Goal: Information Seeking & Learning: Compare options

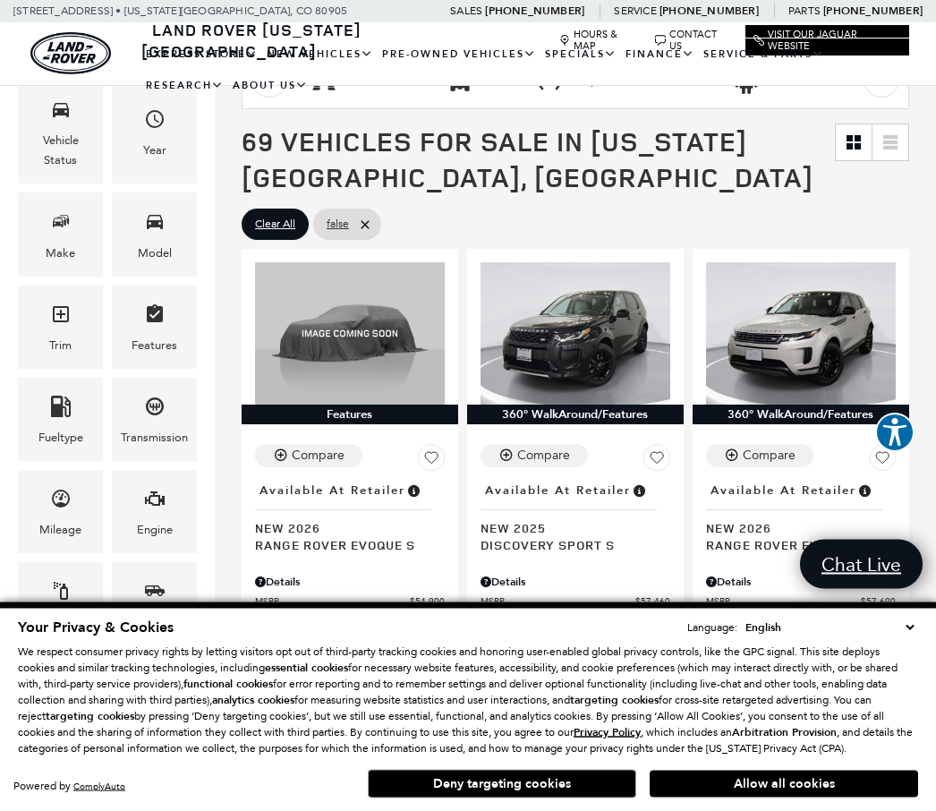
scroll to position [273, 0]
click at [162, 228] on icon "Model" at bounding box center [155, 222] width 16 height 14
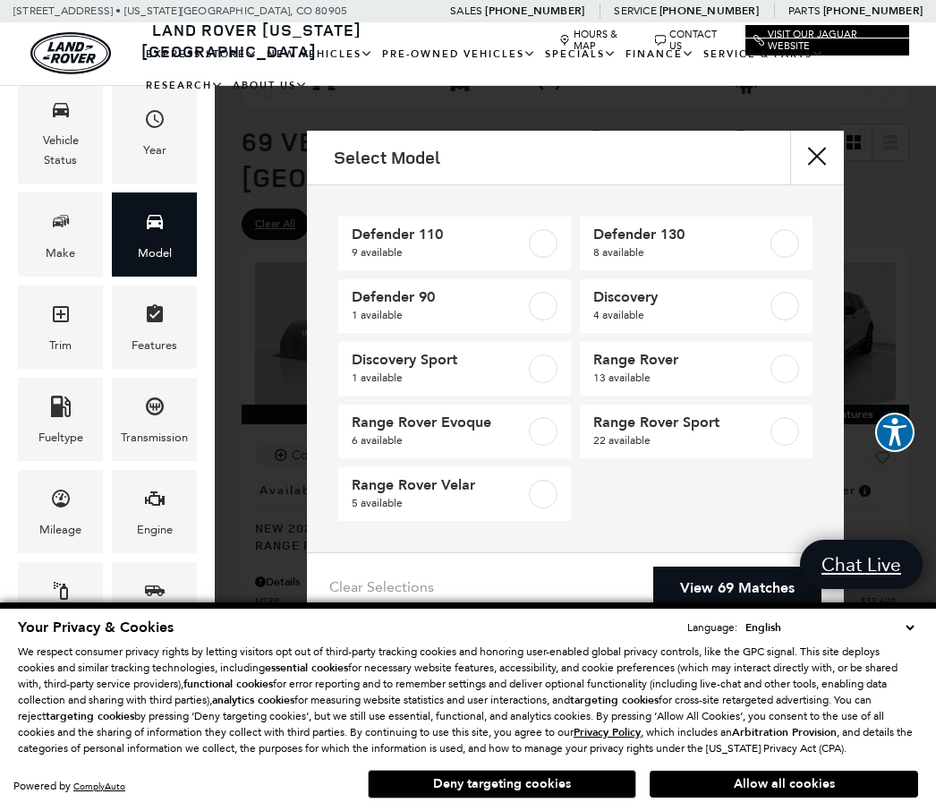
click at [542, 232] on label at bounding box center [543, 243] width 29 height 29
type input "$81,285"
checkbox input "true"
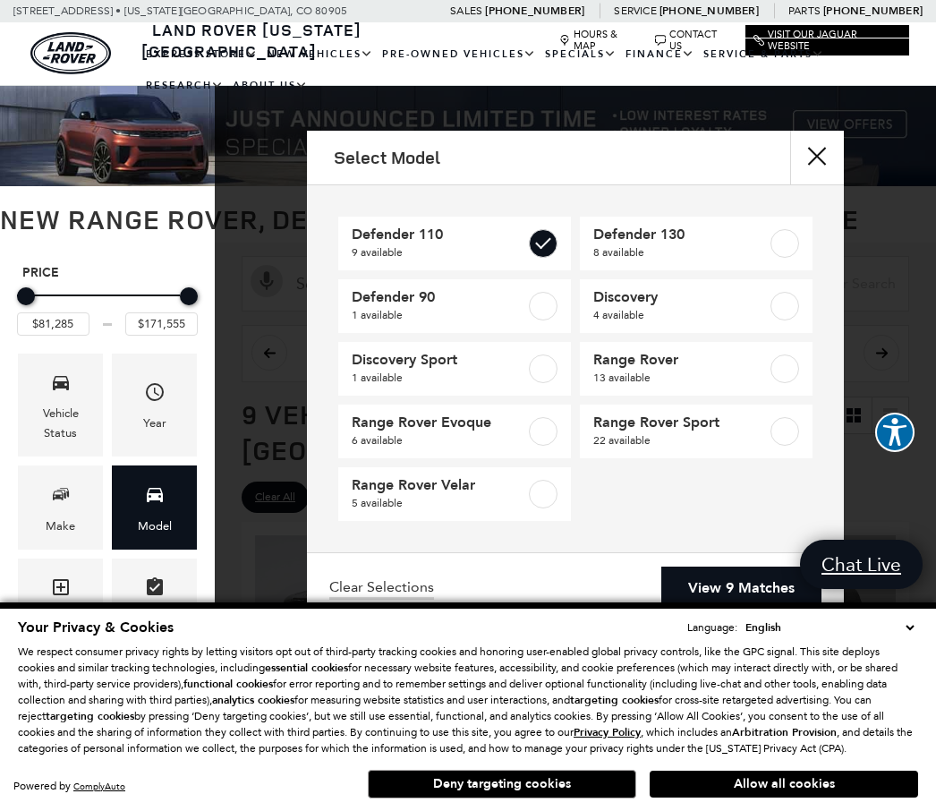
click at [788, 249] on label at bounding box center [785, 243] width 29 height 29
checkbox input "true"
click at [721, 595] on link "View 17 Matches" at bounding box center [737, 588] width 168 height 44
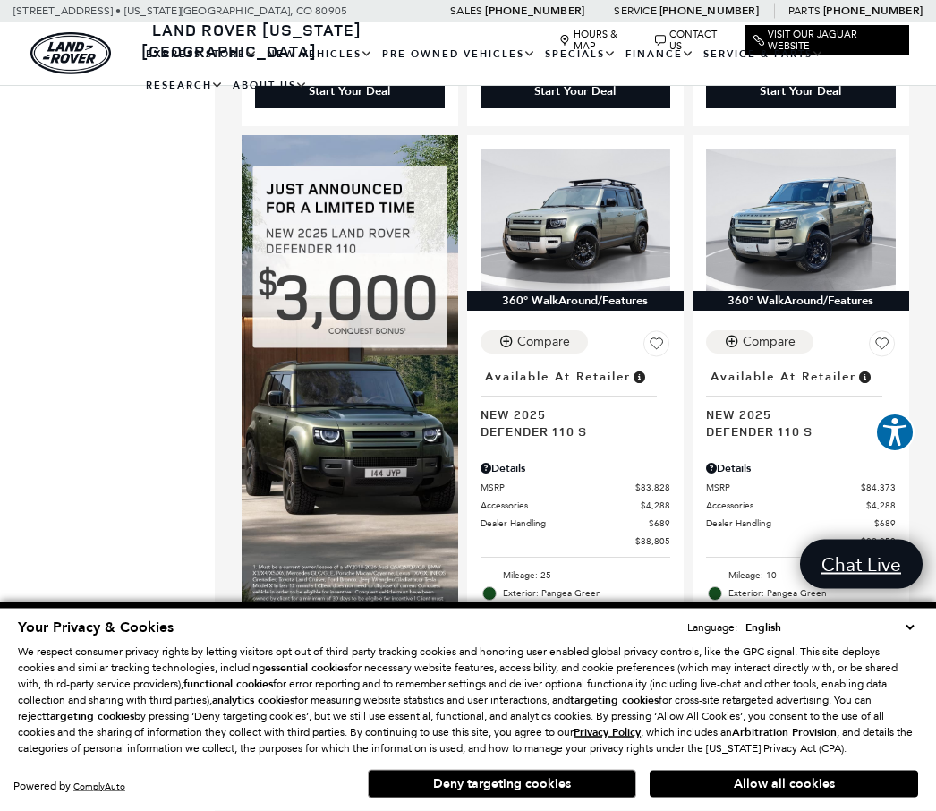
scroll to position [1102, 0]
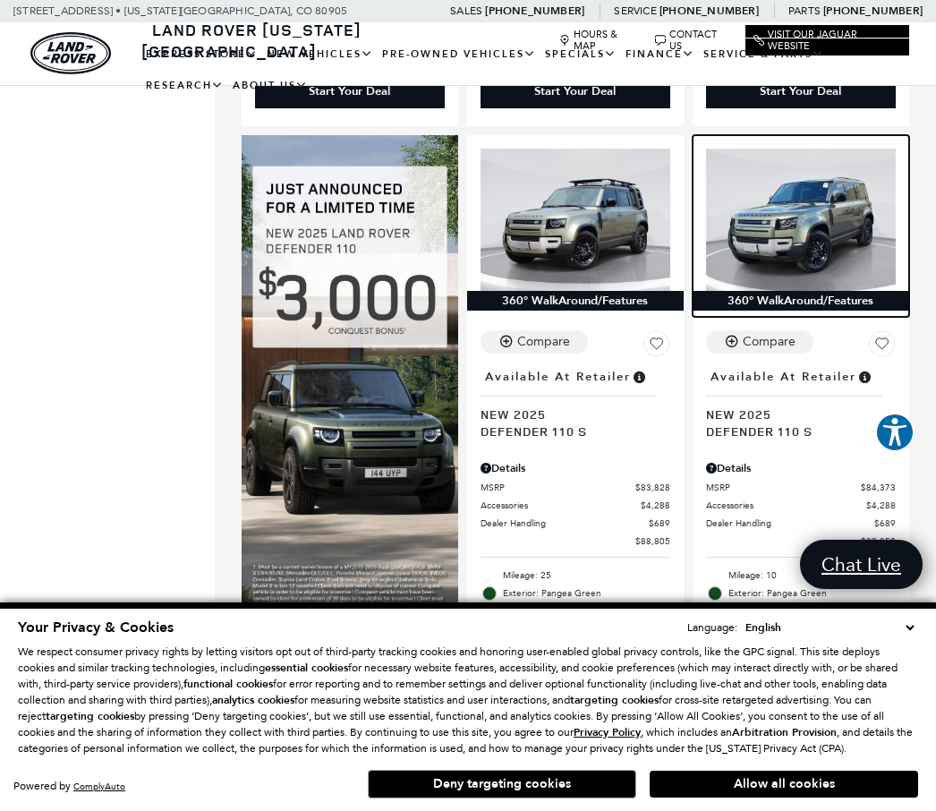
click at [799, 205] on img at bounding box center [801, 220] width 190 height 142
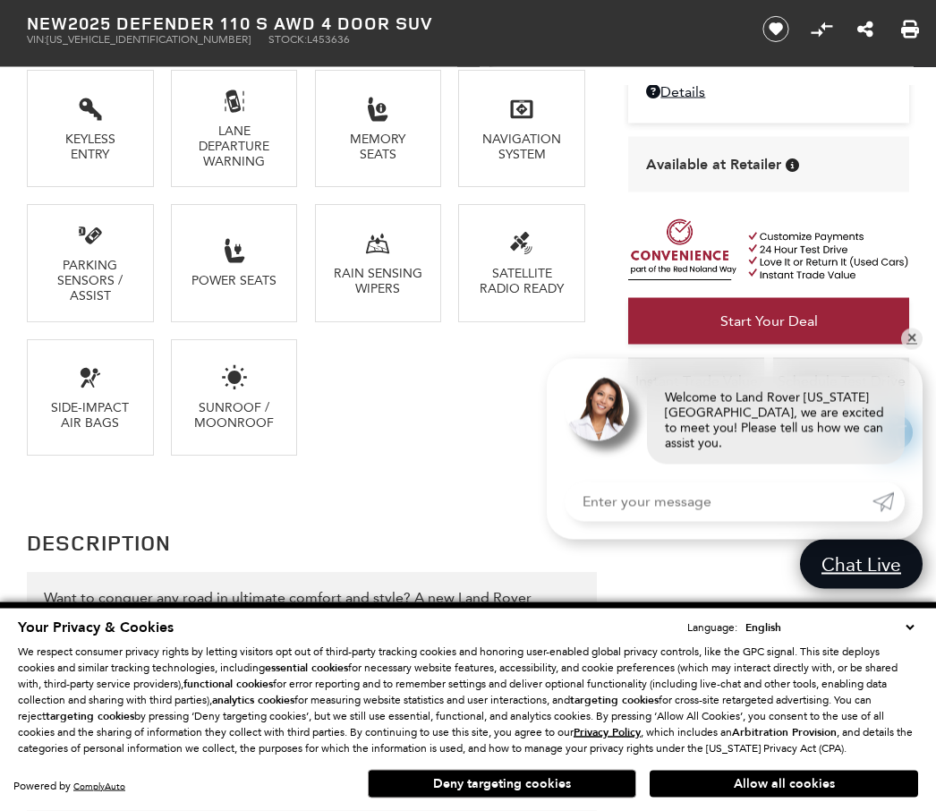
scroll to position [1533, 0]
